Goal: Task Accomplishment & Management: Manage account settings

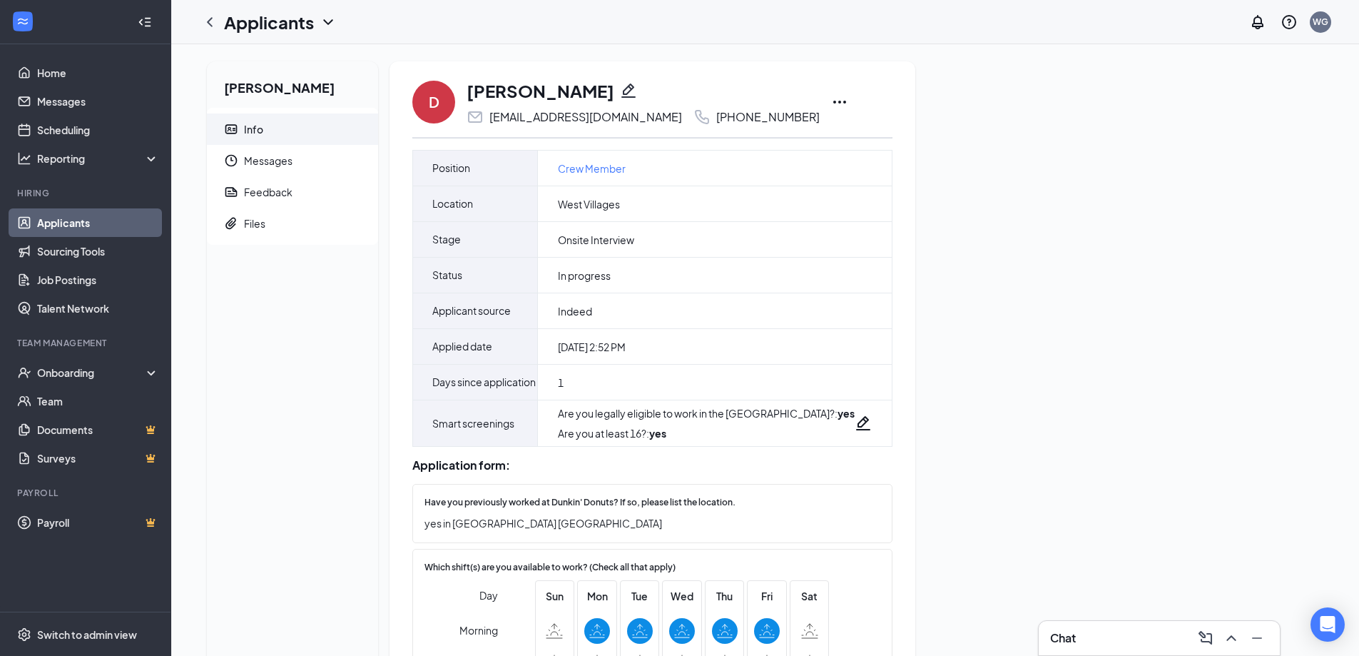
click at [65, 217] on link "Applicants" at bounding box center [98, 222] width 122 height 29
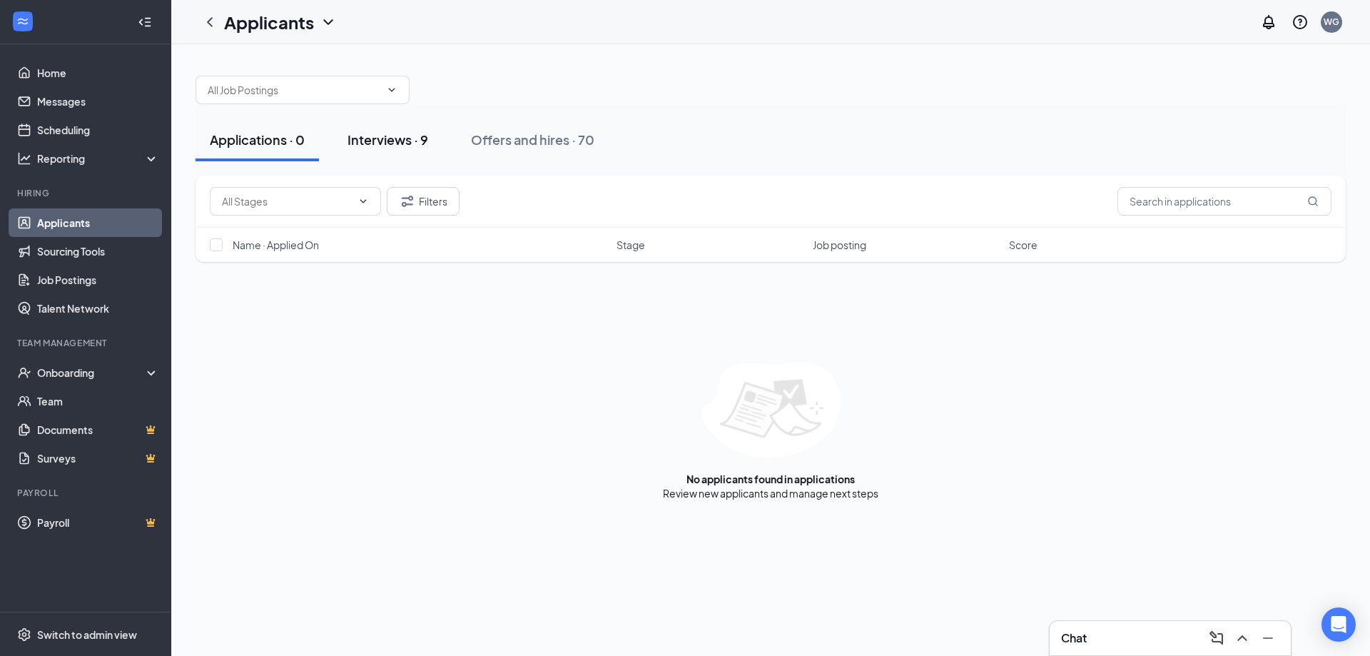
click at [405, 147] on div "Interviews · 9" at bounding box center [387, 140] width 81 height 18
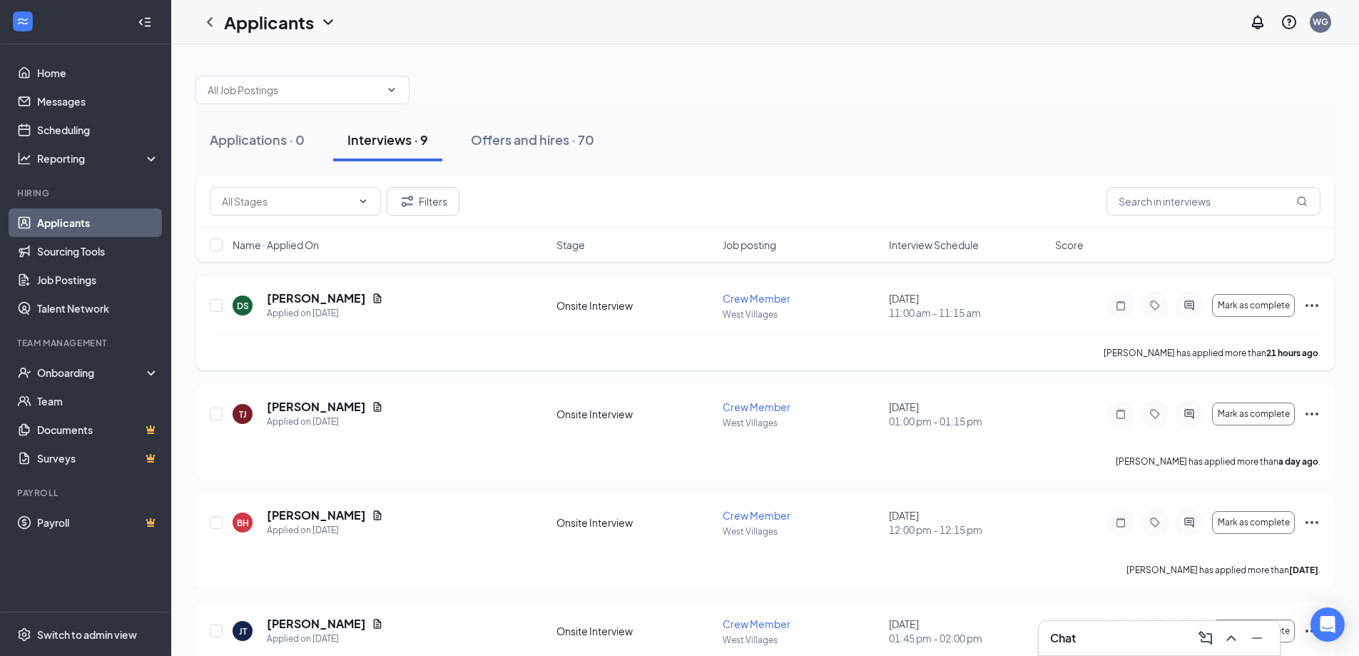
click at [1311, 310] on icon "Ellipses" at bounding box center [1312, 305] width 17 height 17
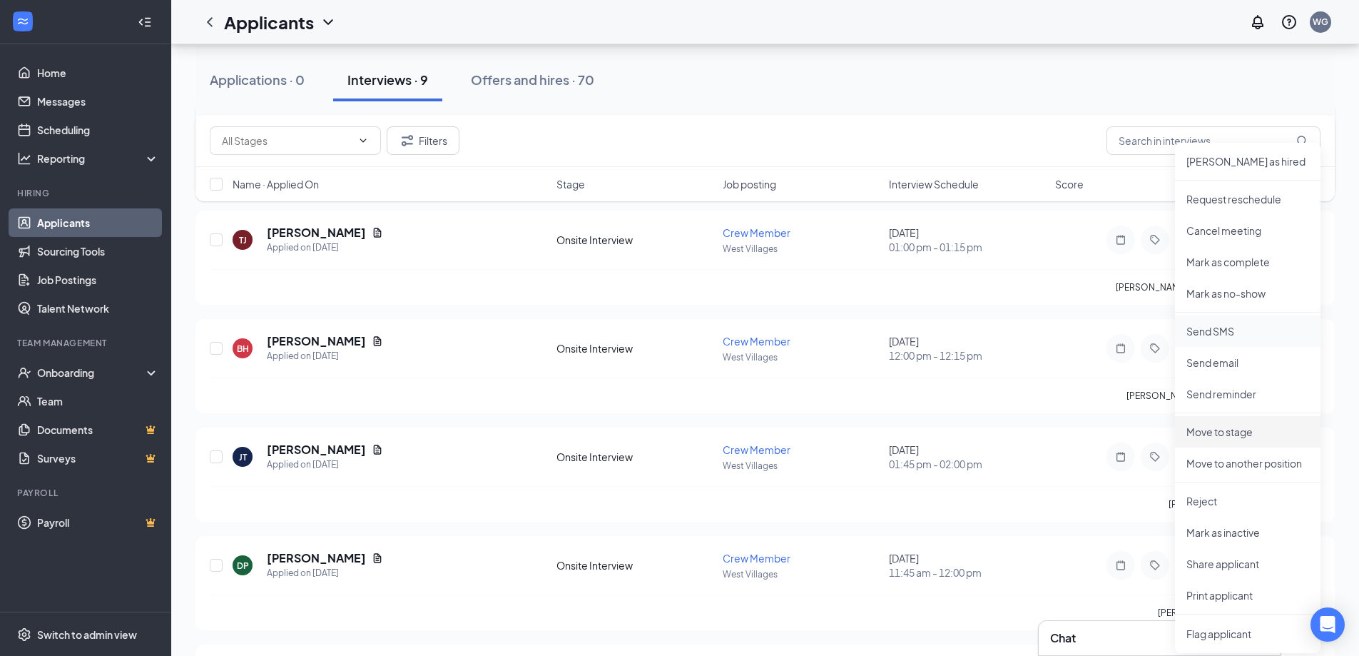
scroll to position [357, 0]
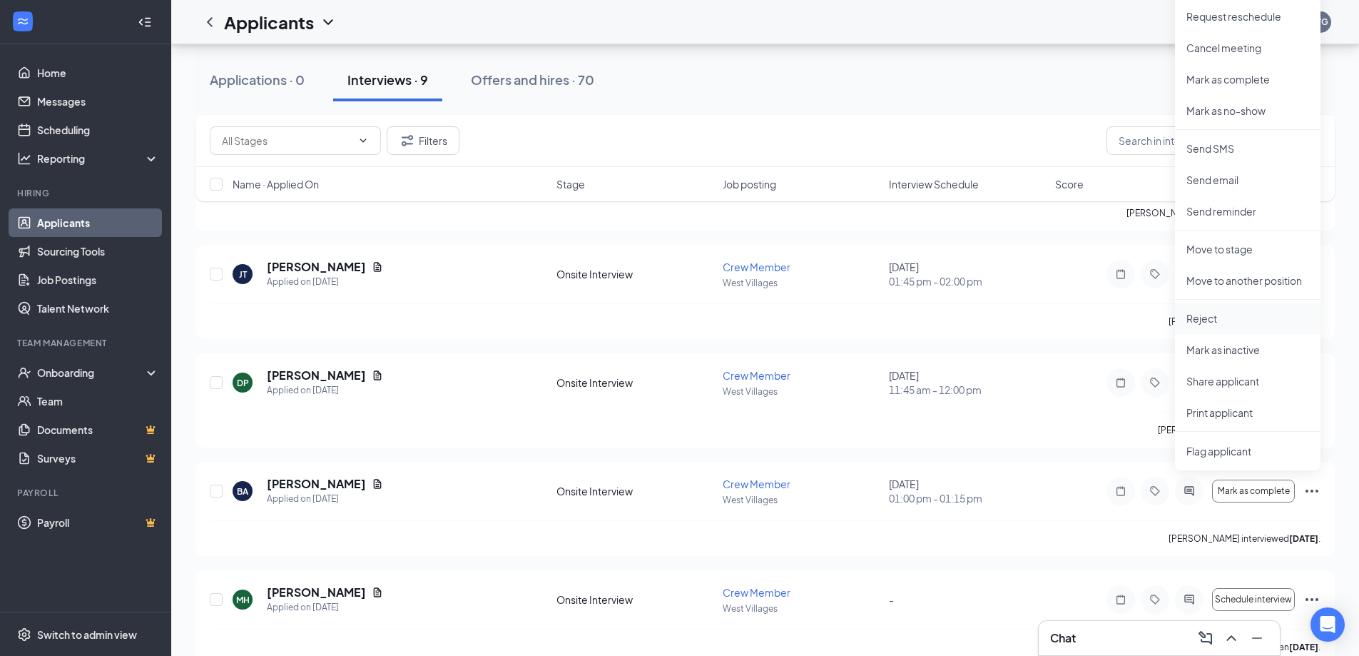
click at [1212, 317] on p "Reject" at bounding box center [1248, 318] width 123 height 14
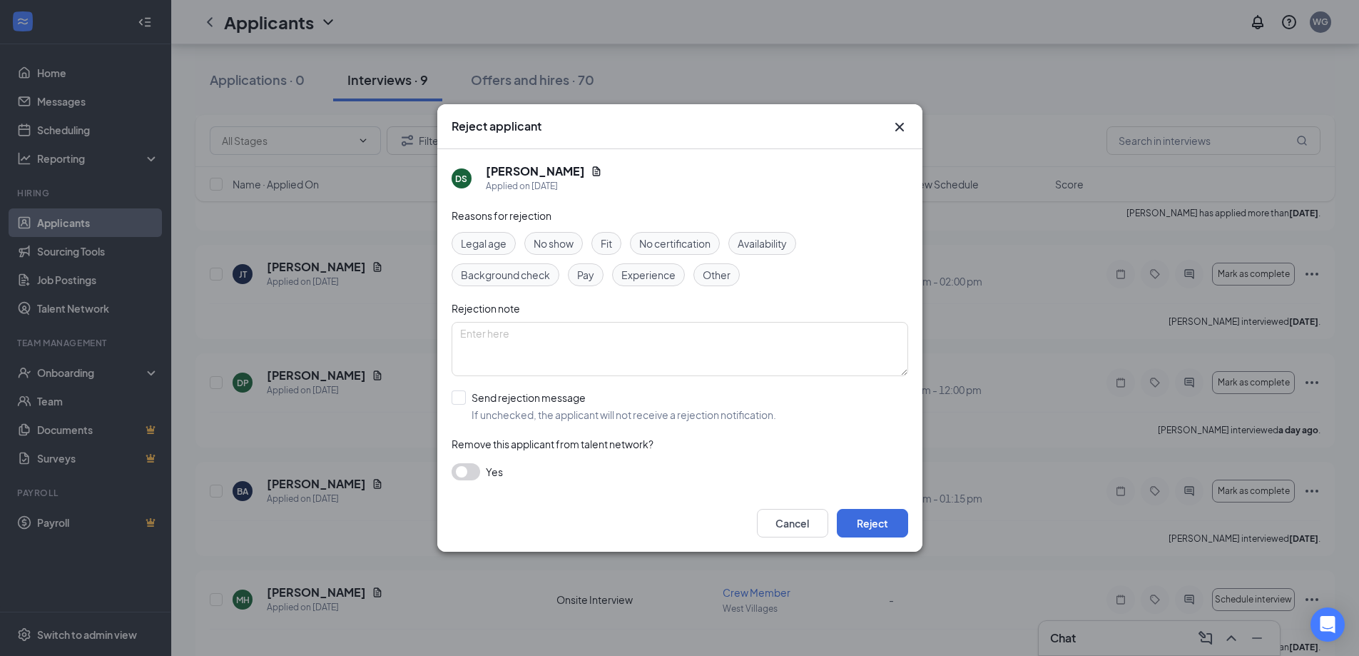
click at [609, 240] on span "Fit" at bounding box center [606, 243] width 11 height 16
click at [871, 522] on button "Reject" at bounding box center [872, 523] width 71 height 29
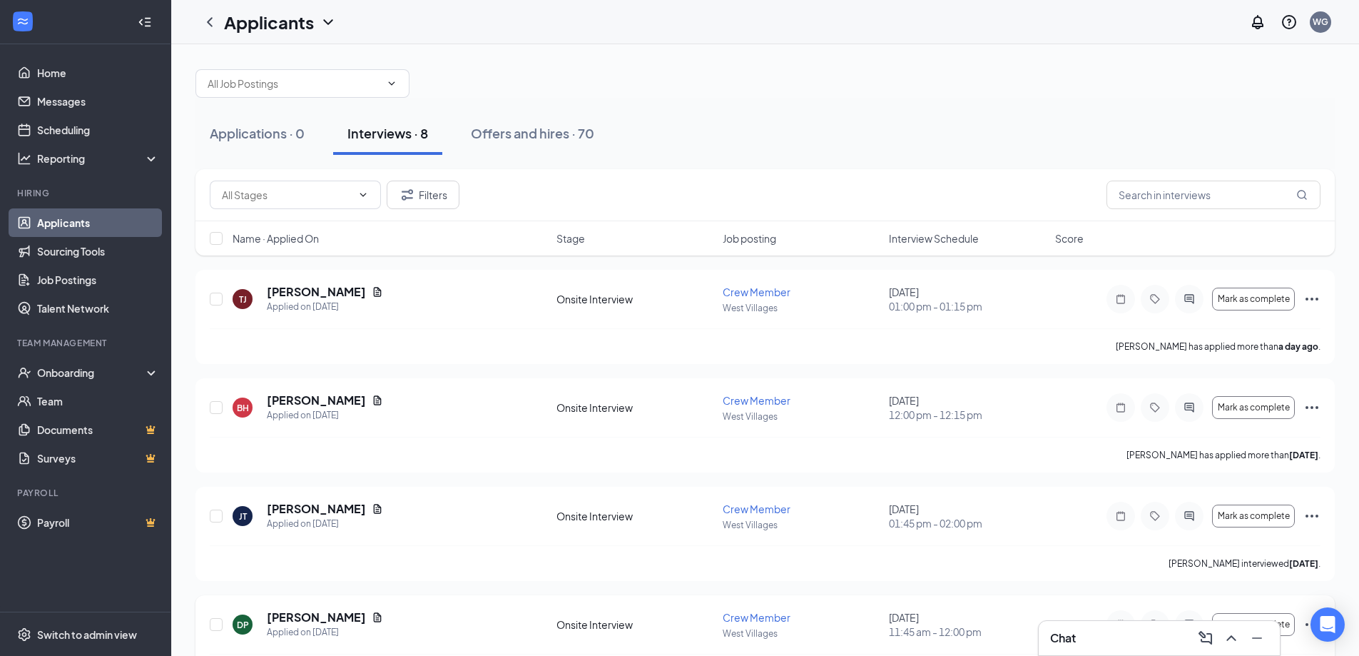
scroll to position [0, 0]
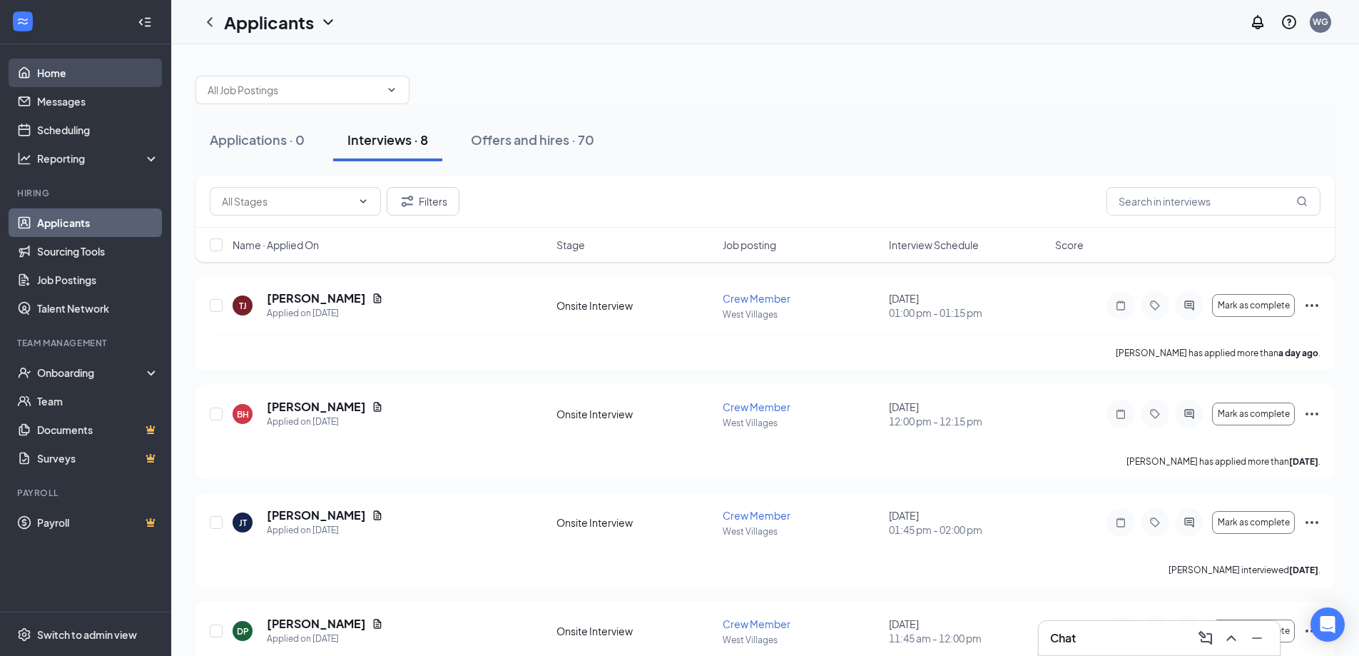
click at [40, 67] on link "Home" at bounding box center [98, 73] width 122 height 29
